Goal: Navigation & Orientation: Find specific page/section

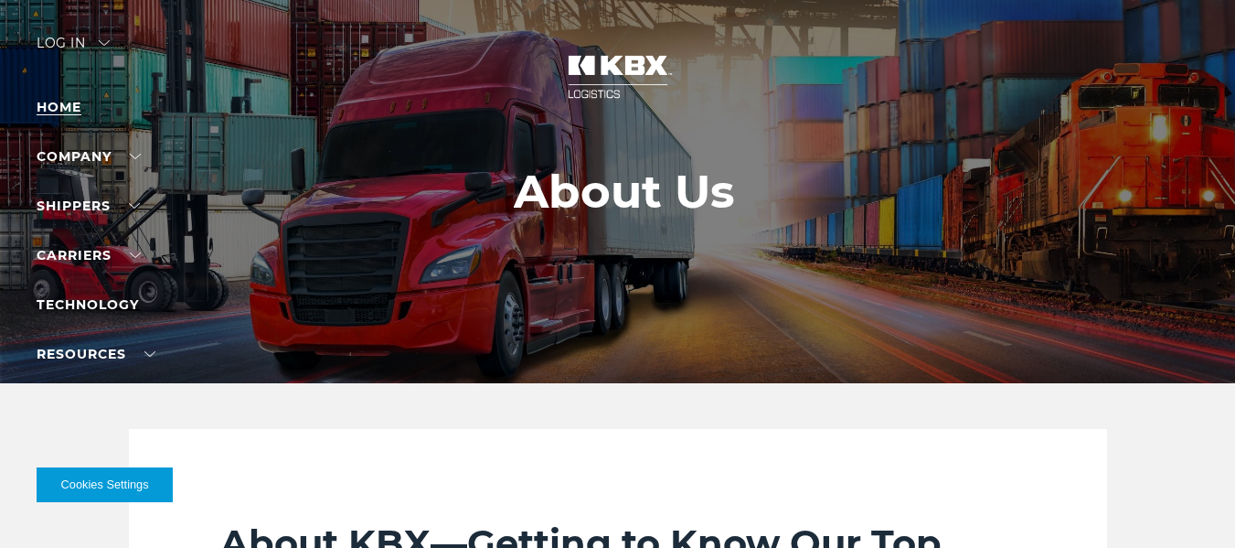
click at [66, 101] on link "Home" at bounding box center [59, 107] width 45 height 16
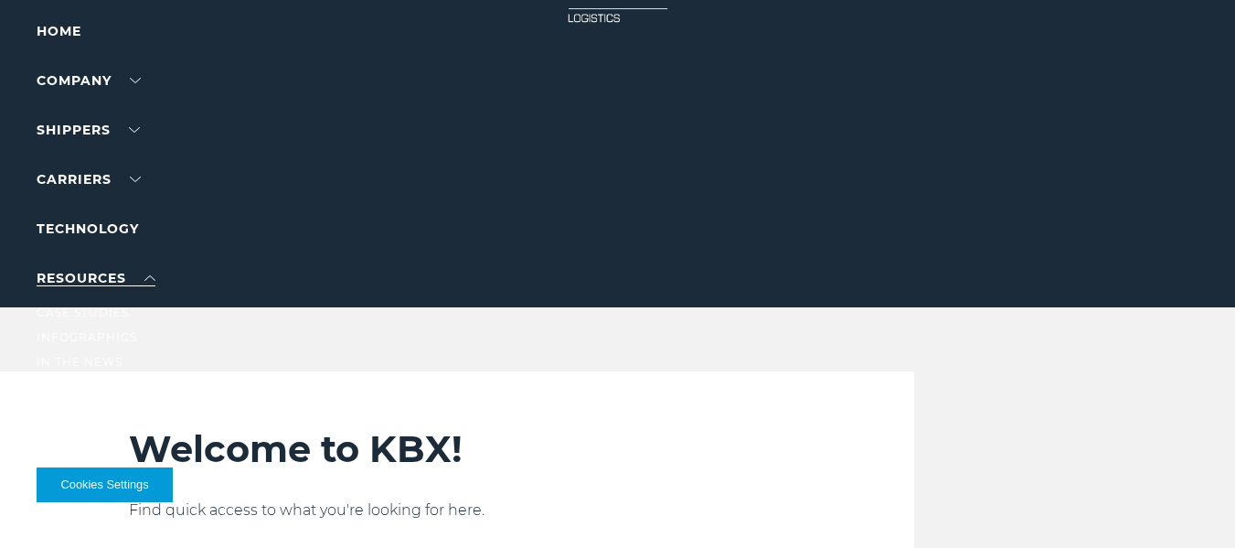
scroll to position [80, 0]
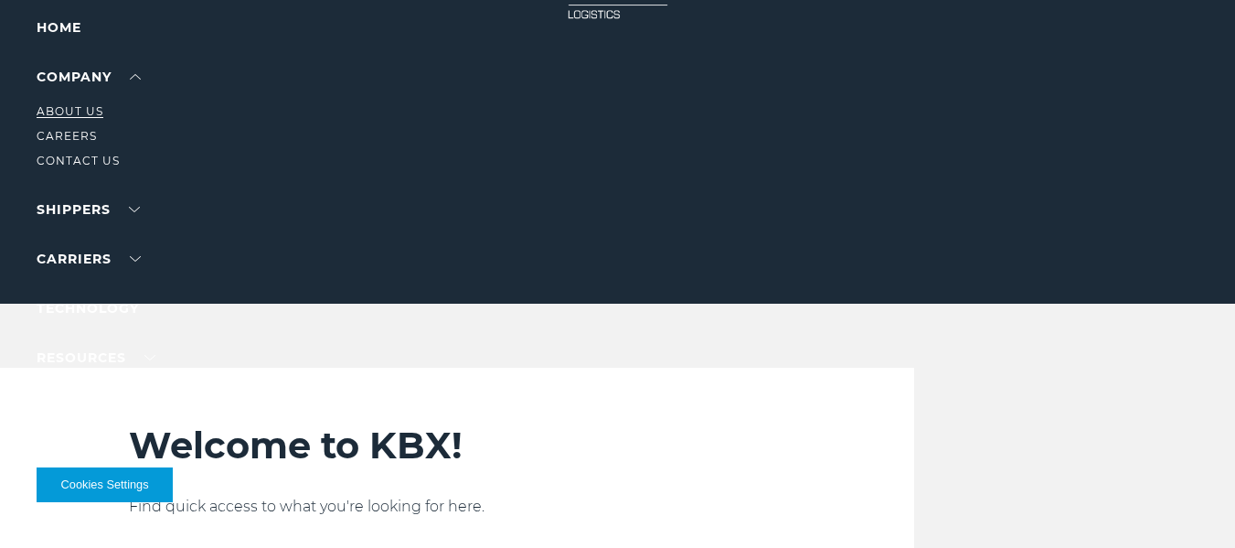
click at [77, 106] on link "About Us" at bounding box center [70, 111] width 67 height 14
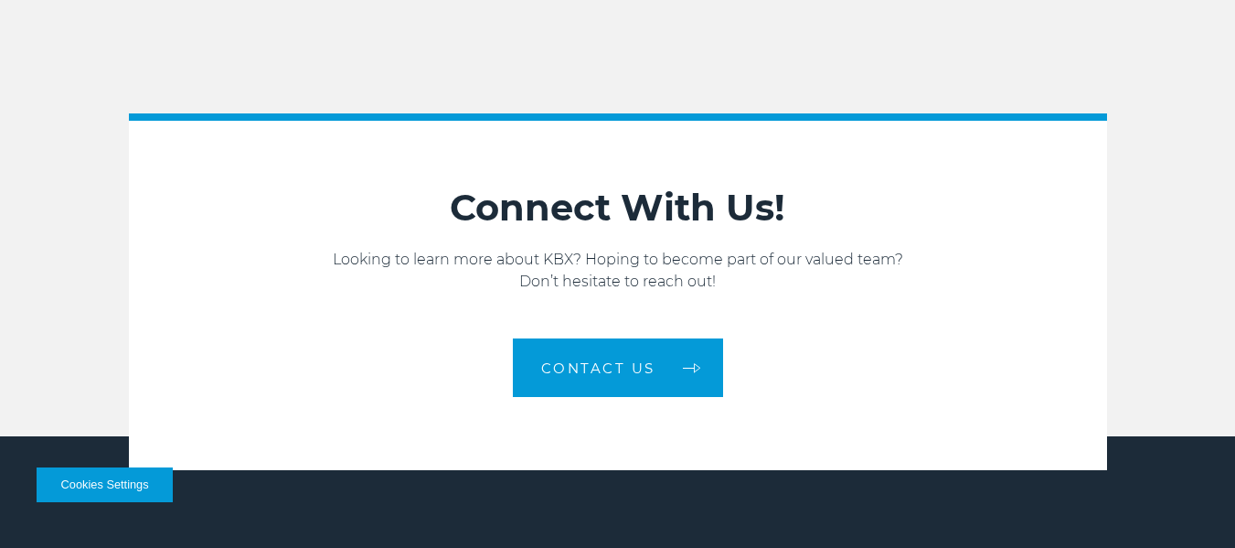
scroll to position [2958, 0]
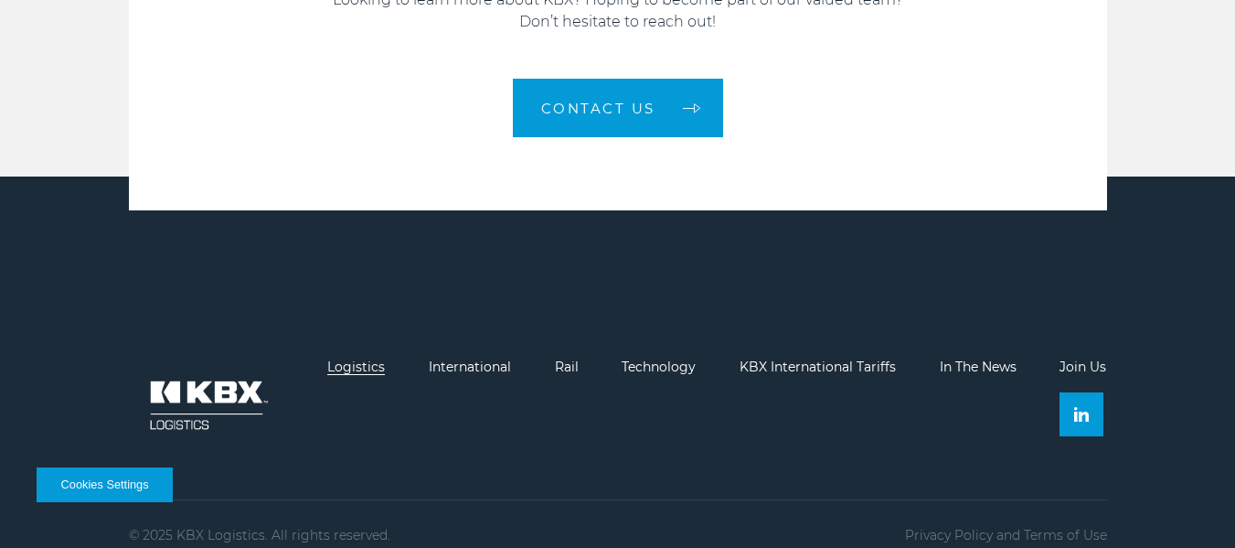
click at [347, 358] on link "Logistics" at bounding box center [356, 366] width 58 height 16
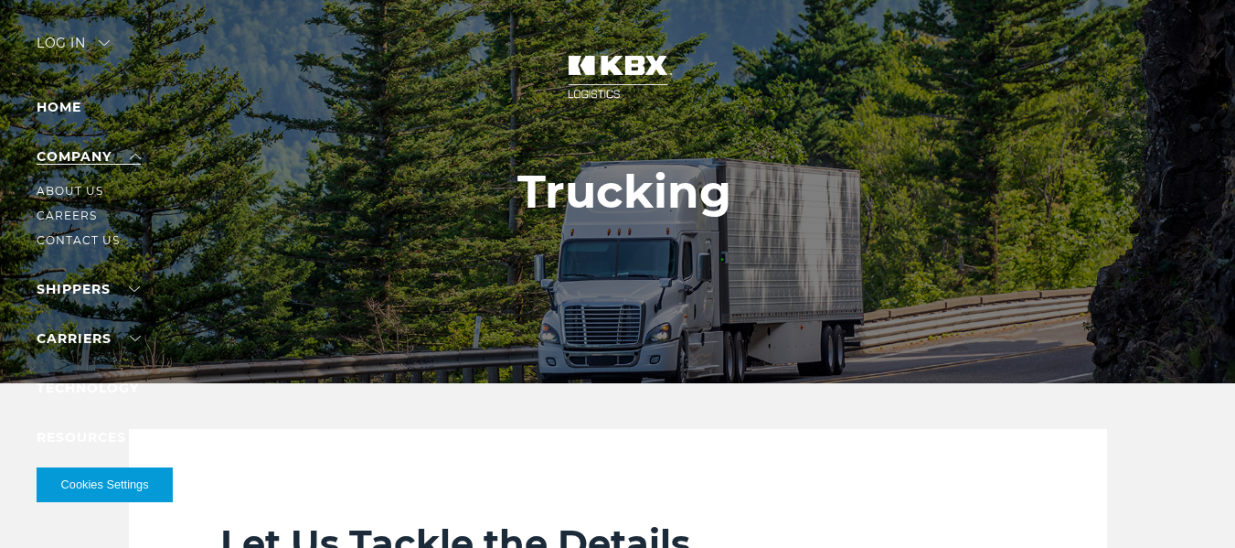
click at [73, 156] on link "Company" at bounding box center [89, 156] width 104 height 16
click at [73, 215] on link "Careers" at bounding box center [67, 215] width 60 height 14
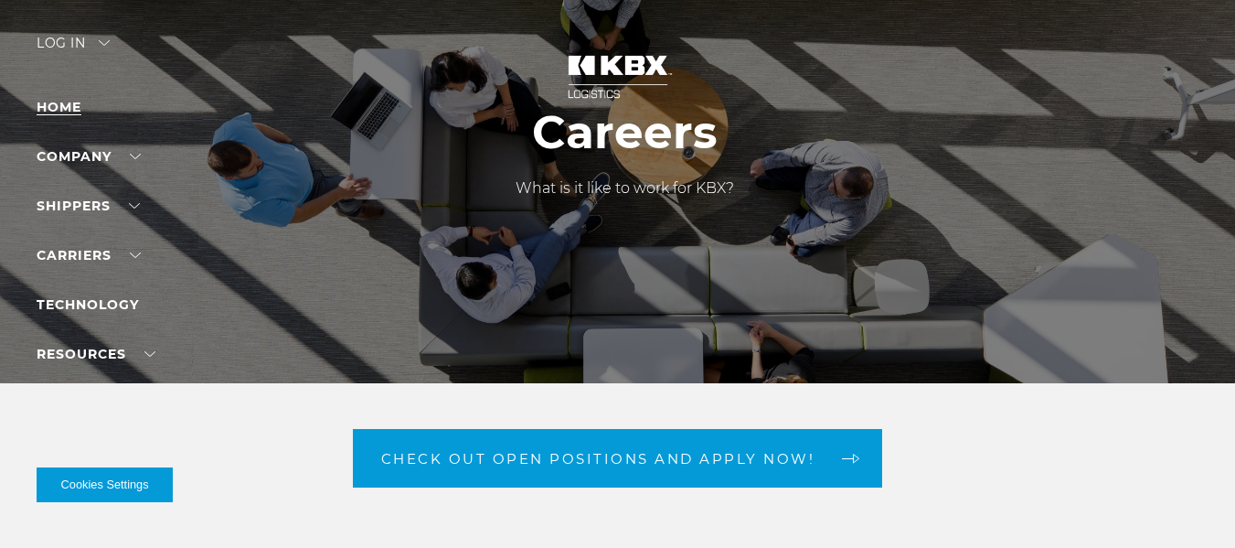
click at [57, 106] on link "Home" at bounding box center [59, 107] width 45 height 16
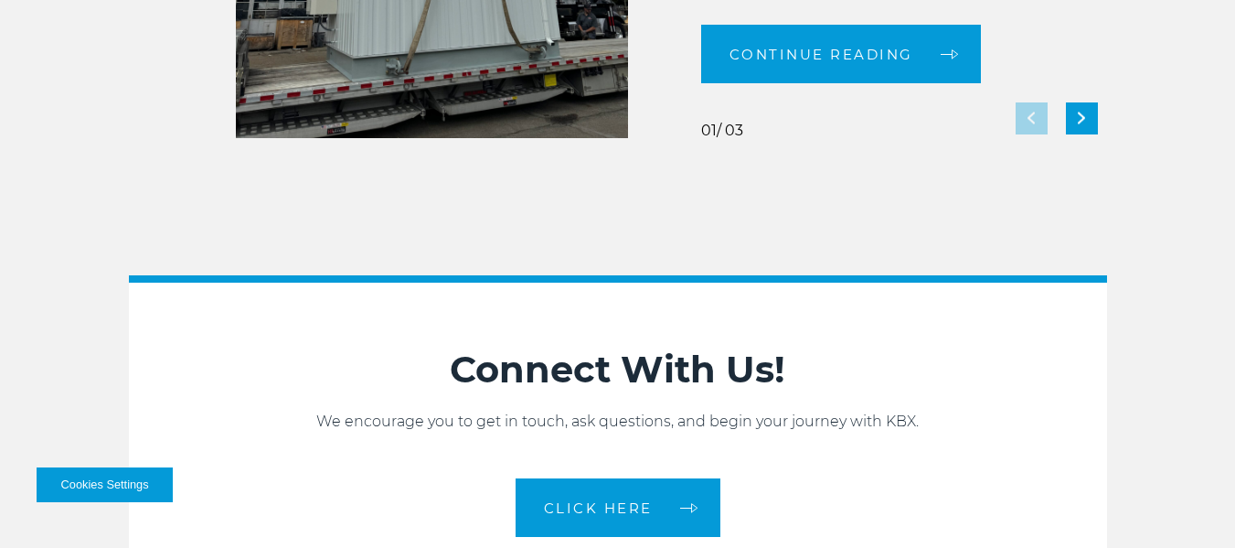
scroll to position [3559, 0]
